Goal: Task Accomplishment & Management: Manage account settings

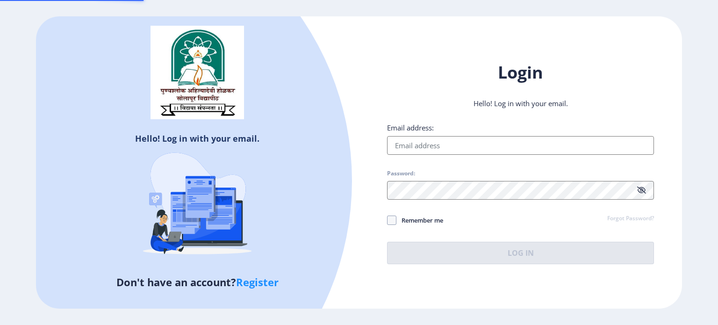
click at [421, 144] on input "Email address:" at bounding box center [520, 145] width 267 height 19
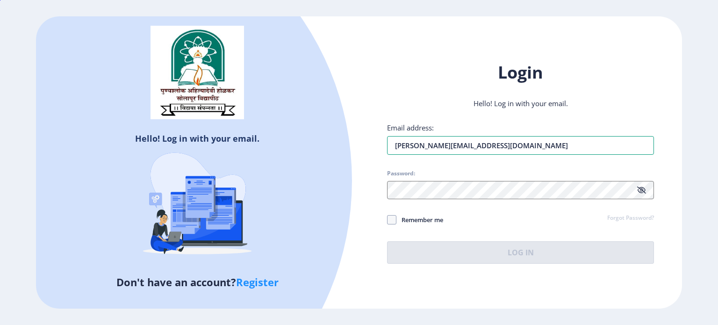
type input "[PERSON_NAME][EMAIL_ADDRESS][DOMAIN_NAME]"
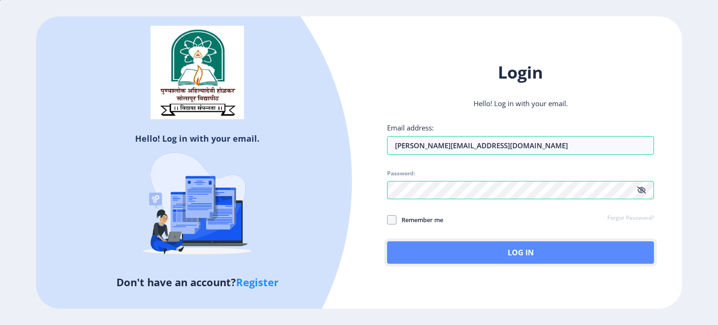
click at [412, 251] on button "Log In" at bounding box center [520, 252] width 267 height 22
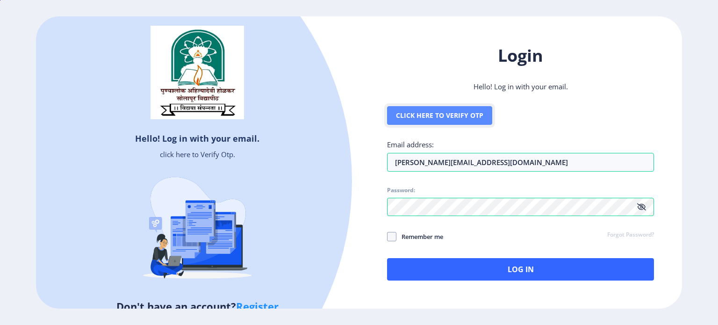
click at [471, 112] on button "Click here to Verify Otp" at bounding box center [439, 115] width 105 height 19
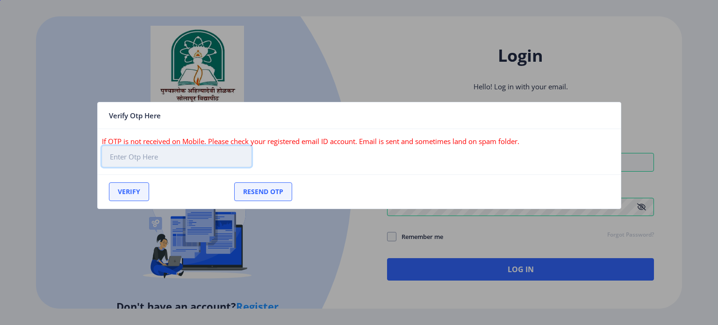
click at [157, 159] on input "text" at bounding box center [177, 156] width 150 height 21
paste input "178446"
type input "178446"
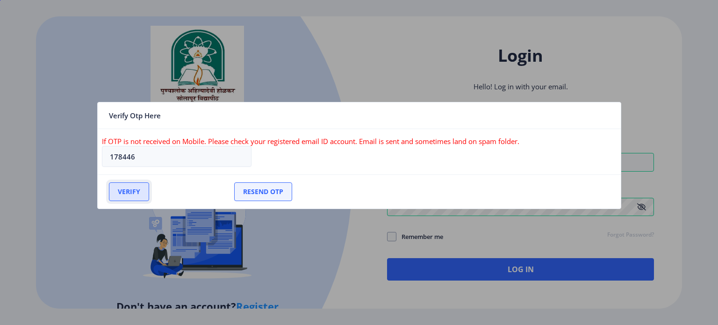
click at [120, 193] on button "Verify" at bounding box center [129, 191] width 40 height 19
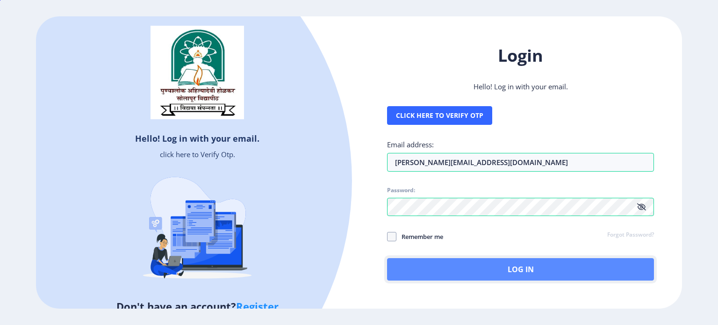
click at [476, 271] on button "Log In" at bounding box center [520, 269] width 267 height 22
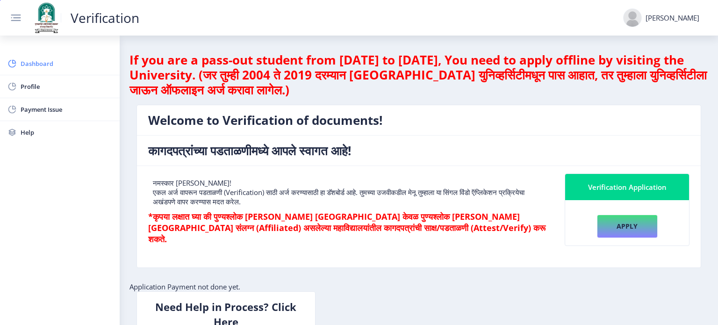
click at [39, 57] on link "Dashboard" at bounding box center [60, 63] width 120 height 22
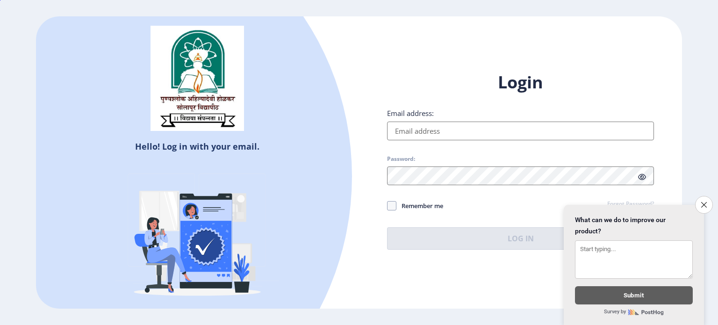
click at [471, 127] on input "Email address:" at bounding box center [520, 131] width 267 height 19
type input "[PERSON_NAME][EMAIL_ADDRESS][DOMAIN_NAME]"
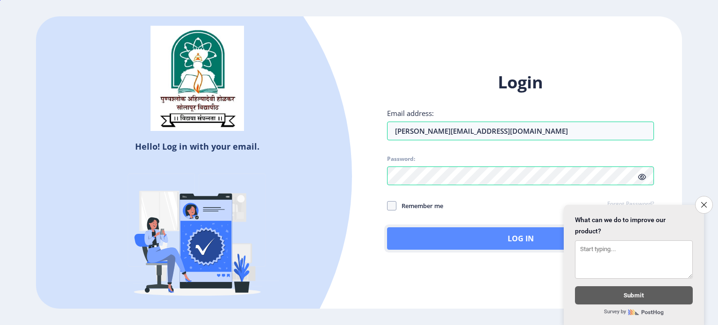
click at [436, 238] on button "Log In" at bounding box center [520, 238] width 267 height 22
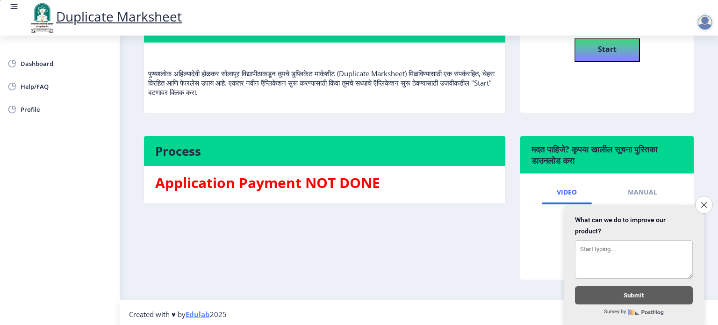
scroll to position [107, 0]
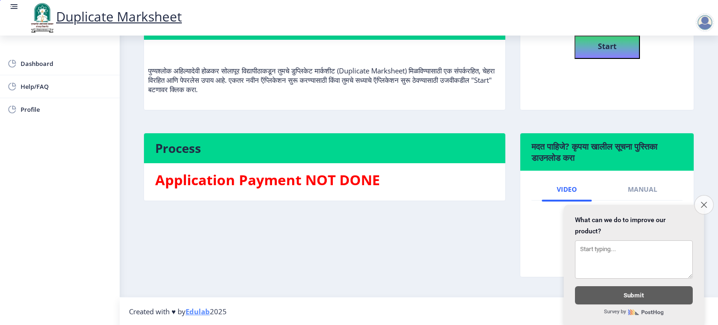
click at [699, 201] on button "Close survey" at bounding box center [704, 205] width 20 height 20
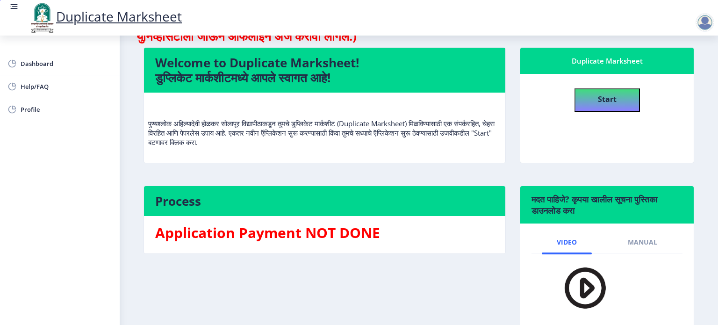
scroll to position [0, 0]
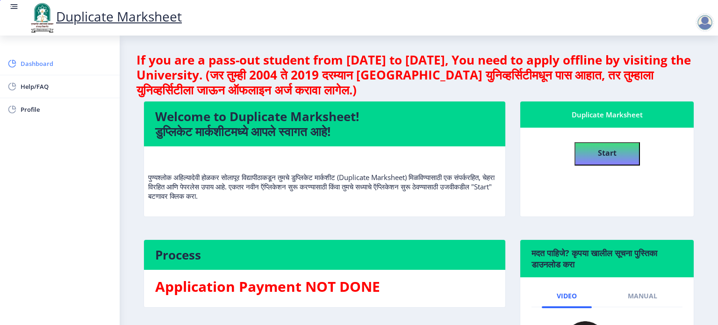
click at [38, 65] on span "Dashboard" at bounding box center [67, 63] width 92 height 11
click at [610, 149] on b "Start" at bounding box center [607, 153] width 19 height 10
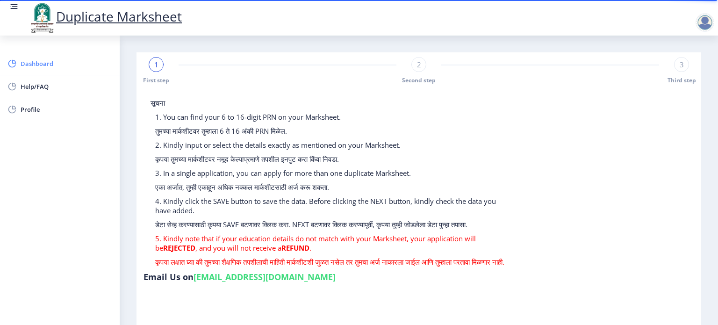
click at [48, 65] on span "Dashboard" at bounding box center [67, 63] width 92 height 11
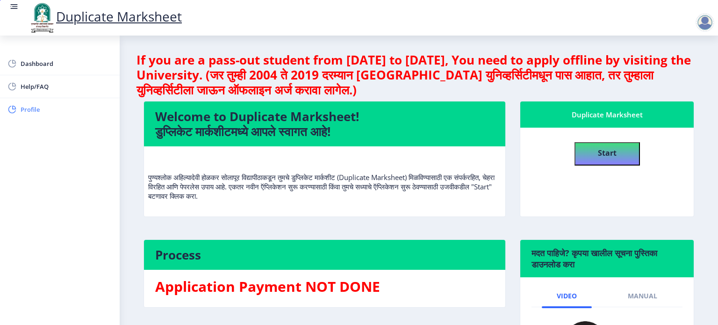
click at [21, 113] on span "Profile" at bounding box center [67, 109] width 92 height 11
select select
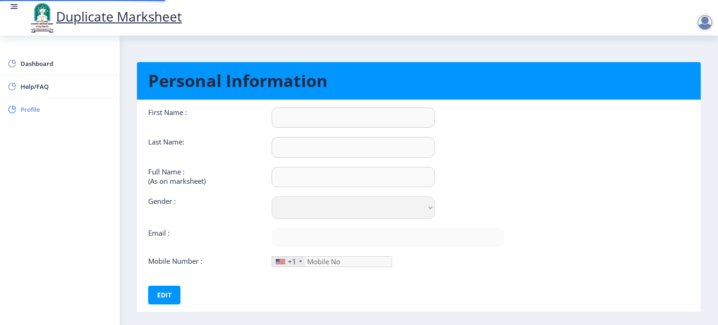
type input "[PERSON_NAME]"
type input "[PERSON_NAME] [PERSON_NAME] [PERSON_NAME]"
select select "[DEMOGRAPHIC_DATA]"
type input "[PERSON_NAME][EMAIL_ADDRESS][DOMAIN_NAME]"
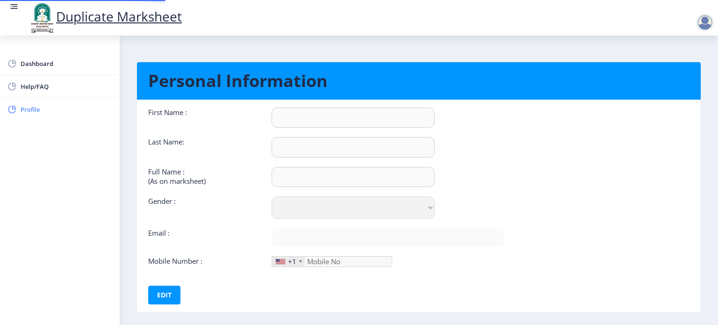
type input "7756855716"
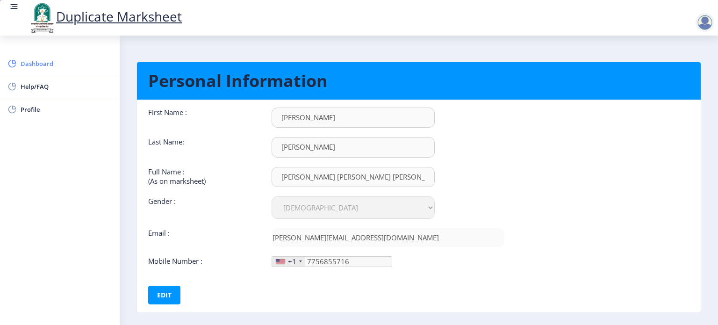
click at [40, 65] on span "Dashboard" at bounding box center [67, 63] width 92 height 11
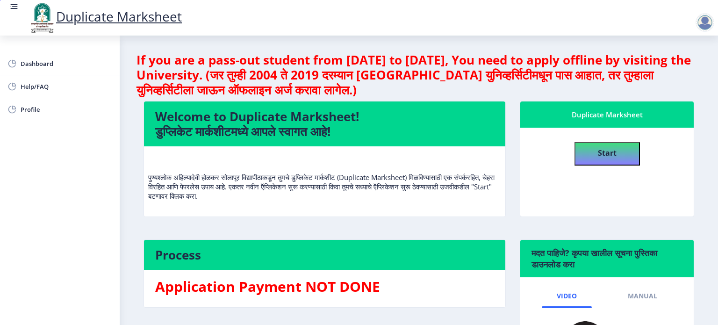
click at [8, 5] on nav "Duplicate Marksheet" at bounding box center [359, 18] width 718 height 36
click at [12, 5] on rect at bounding box center [13, 6] width 9 height 9
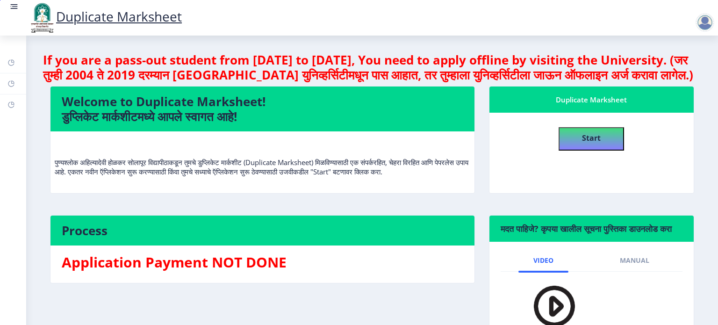
click at [12, 5] on rect at bounding box center [13, 6] width 9 height 9
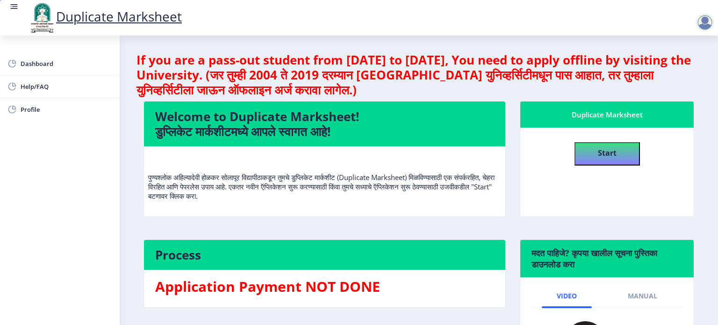
click at [12, 5] on rect at bounding box center [13, 6] width 9 height 9
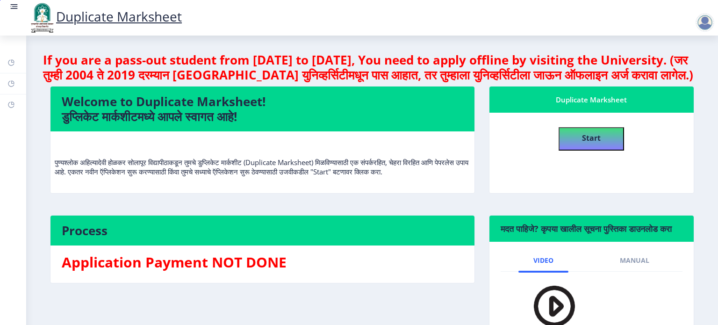
click at [12, 5] on rect at bounding box center [13, 6] width 9 height 9
